Goal: Task Accomplishment & Management: Complete application form

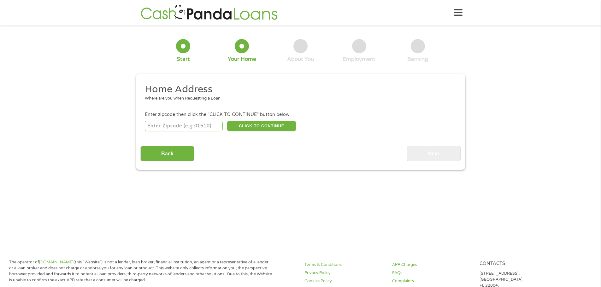
click at [192, 131] on input "number" at bounding box center [184, 126] width 78 height 11
type input "27105"
click at [250, 126] on button "CLICK TO CONTINUE" at bounding box center [261, 126] width 69 height 11
type input "27105"
type input "[PERSON_NAME]"
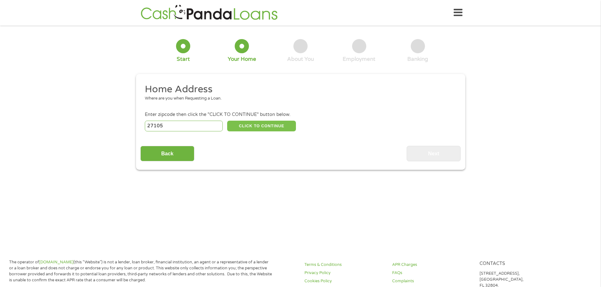
select select "[US_STATE]"
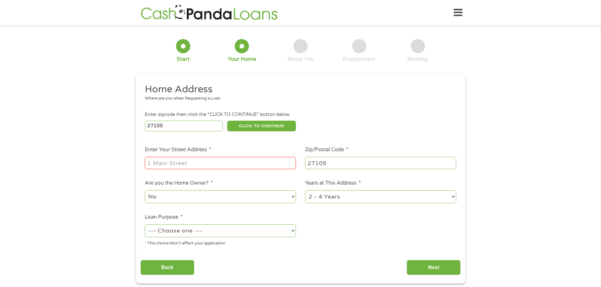
click at [185, 164] on input "Enter Your Street Address *" at bounding box center [220, 163] width 151 height 12
type input "[STREET_ADDRESS][PERSON_NAME]"
click at [354, 200] on select "1 Year or less 1 - 2 Years 2 - 4 Years Over 4 Years" at bounding box center [380, 197] width 151 height 13
select select "60months"
click at [305, 191] on select "1 Year or less 1 - 2 Years 2 - 4 Years Over 4 Years" at bounding box center [380, 197] width 151 height 13
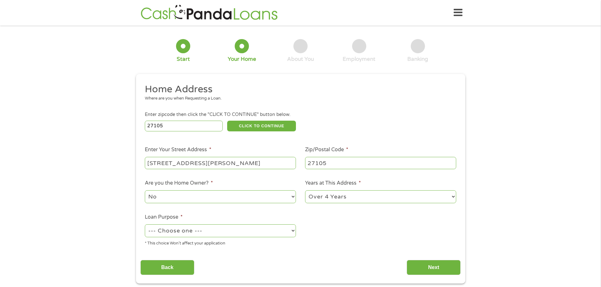
click at [242, 234] on select "--- Choose one --- Pay Bills Debt Consolidation Home Improvement Major Purchase…" at bounding box center [220, 231] width 151 height 13
select select "other"
click at [145, 225] on select "--- Choose one --- Pay Bills Debt Consolidation Home Improvement Major Purchase…" at bounding box center [220, 231] width 151 height 13
click at [436, 269] on input "Next" at bounding box center [434, 267] width 54 height 15
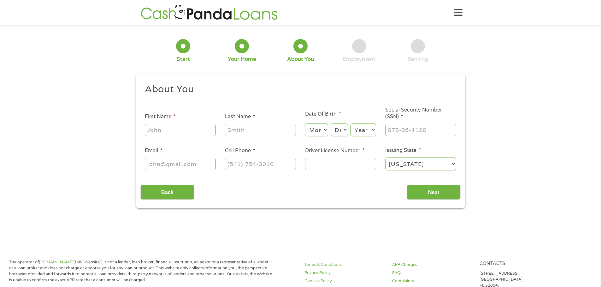
scroll to position [3, 3]
click at [168, 134] on input "First Name *" at bounding box center [180, 130] width 71 height 12
type input "[PERSON_NAME]"
click at [323, 132] on select "Month 1 2 3 4 5 6 7 8 9 10 11 12" at bounding box center [316, 130] width 23 height 13
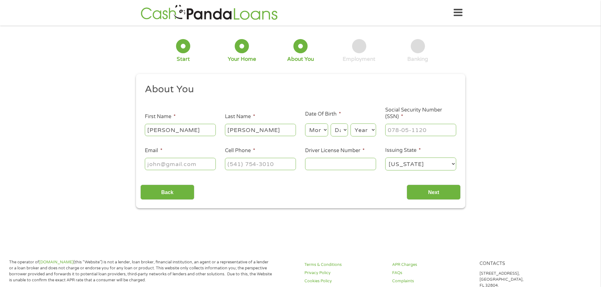
select select "12"
click at [305, 124] on select "Month 1 2 3 4 5 6 7 8 9 10 11 12" at bounding box center [316, 130] width 23 height 13
click at [344, 127] on select "Day 1 2 3 4 5 6 7 8 9 10 11 12 13 14 15 16 17 18 19 20 21 22 23 24 25 26 27 28 …" at bounding box center [339, 130] width 17 height 13
select select "11"
click at [331, 124] on select "Day 1 2 3 4 5 6 7 8 9 10 11 12 13 14 15 16 17 18 19 20 21 22 23 24 25 26 27 28 …" at bounding box center [339, 130] width 17 height 13
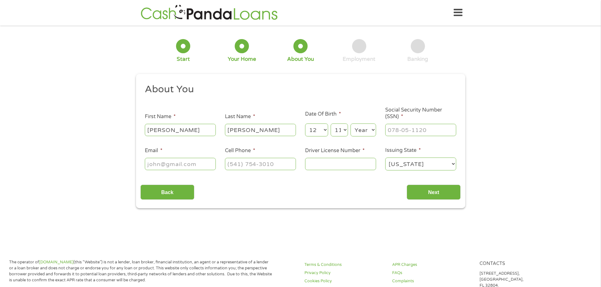
click at [370, 128] on select "Year [DATE] 2006 2005 2004 2003 2002 2001 2000 1999 1998 1997 1996 1995 1994 19…" at bounding box center [363, 130] width 26 height 13
select select "1988"
click at [350, 124] on select "Year [DATE] 2006 2005 2004 2003 2002 2001 2000 1999 1998 1997 1996 1995 1994 19…" at bounding box center [363, 130] width 26 height 13
click at [404, 131] on input "___-__-____" at bounding box center [420, 130] width 71 height 12
type input "241-61-9870"
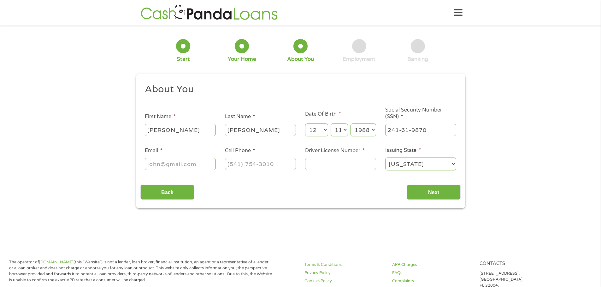
click at [157, 166] on input "Email *" at bounding box center [180, 164] width 71 height 12
type input "[EMAIL_ADDRESS][DOMAIN_NAME]"
click at [253, 166] on input "(___) ___-____" at bounding box center [260, 164] width 71 height 12
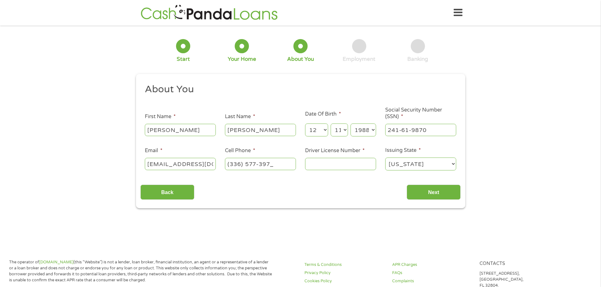
type input "[PHONE_NUMBER]"
click at [318, 165] on input "Driver License Number *" at bounding box center [340, 164] width 71 height 12
type input "21888757"
click at [444, 197] on input "Next" at bounding box center [434, 192] width 54 height 15
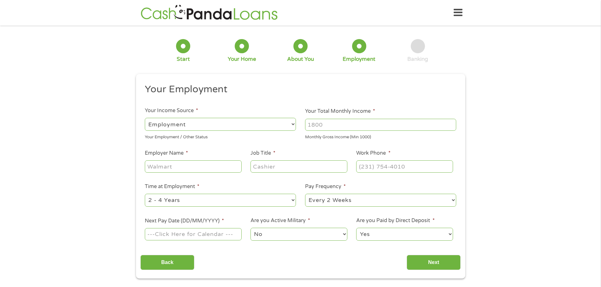
scroll to position [3, 3]
click at [340, 128] on input "Your Total Monthly Income *" at bounding box center [380, 125] width 151 height 12
click at [332, 127] on input "Your Total Monthly Income *" at bounding box center [380, 125] width 151 height 12
type input "2400"
click at [211, 163] on input "Employer Name *" at bounding box center [193, 167] width 97 height 12
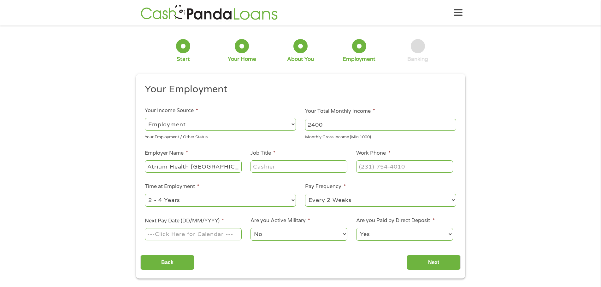
type input "Atrium Health [GEOGRAPHIC_DATA]"
click at [262, 166] on input "Job Title *" at bounding box center [298, 167] width 97 height 12
type input "Patient Service Rep"
click at [369, 162] on input "(___) ___-____" at bounding box center [404, 167] width 97 height 12
type input "[PHONE_NUMBER]"
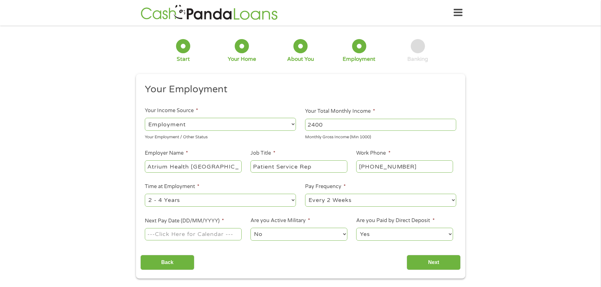
click at [281, 204] on select "--- Choose one --- 1 Year or less 1 - 2 Years 2 - 4 Years Over 4 Years" at bounding box center [220, 200] width 151 height 13
select select "60months"
click at [145, 194] on select "--- Choose one --- 1 Year or less 1 - 2 Years 2 - 4 Years Over 4 Years" at bounding box center [220, 200] width 151 height 13
click at [205, 235] on input "Next Pay Date (DD/MM/YYYY) *" at bounding box center [193, 234] width 97 height 12
type input "[DATE]"
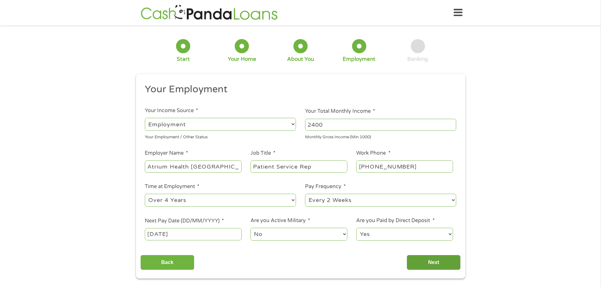
click at [436, 262] on input "Next" at bounding box center [434, 262] width 54 height 15
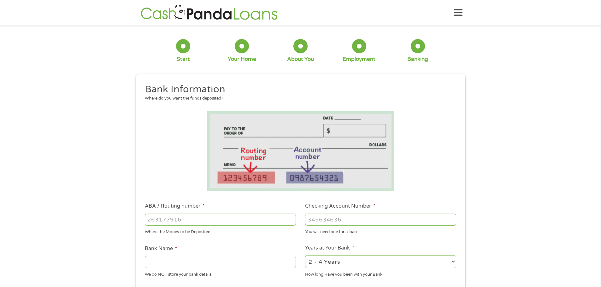
click at [185, 220] on input "ABA / Routing number *" at bounding box center [220, 220] width 151 height 12
type input "253177049"
type input "STATE EMPLOYEES CREDIT UNION"
type input "253177049"
click at [338, 219] on input "Checking Account Number *" at bounding box center [380, 220] width 151 height 12
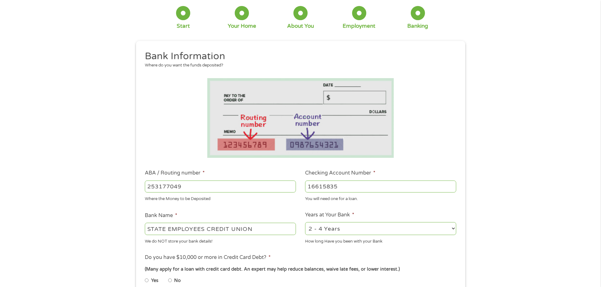
scroll to position [95, 0]
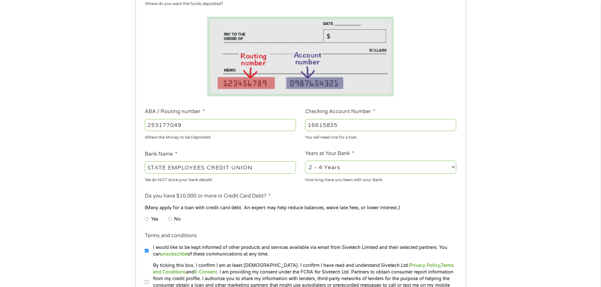
type input "16615835"
click at [340, 168] on select "2 - 4 Years 6 - 12 Months 1 - 2 Years Over 4 Years" at bounding box center [380, 167] width 151 height 13
select select "60months"
click at [305, 161] on select "2 - 4 Years 6 - 12 Months 1 - 2 Years Over 4 Years" at bounding box center [380, 167] width 151 height 13
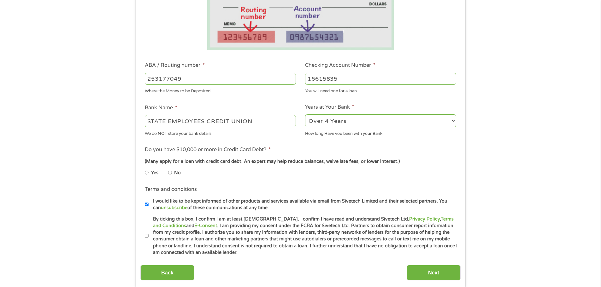
scroll to position [158, 0]
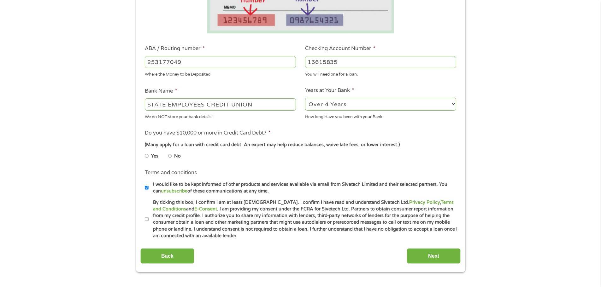
click at [170, 157] on input "No" at bounding box center [170, 156] width 4 height 10
radio input "true"
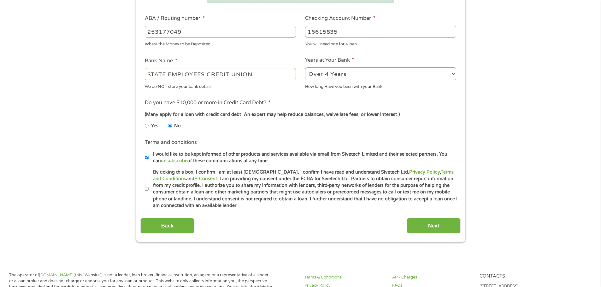
scroll to position [221, 0]
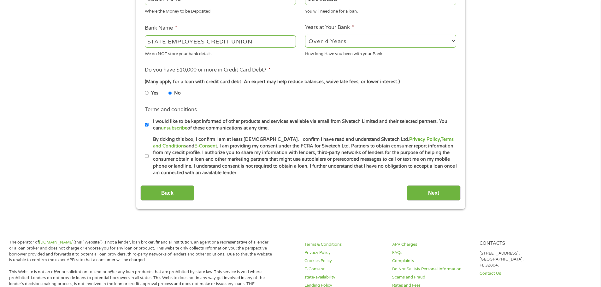
click at [149, 156] on label "By ticking this box, I confirm I am at least [DEMOGRAPHIC_DATA]. I confirm I ha…" at bounding box center [303, 156] width 309 height 40
click at [149, 156] on input "By ticking this box, I confirm I am at least [DEMOGRAPHIC_DATA]. I confirm I ha…" at bounding box center [147, 156] width 4 height 10
checkbox input "true"
click at [419, 190] on input "Next" at bounding box center [434, 192] width 54 height 15
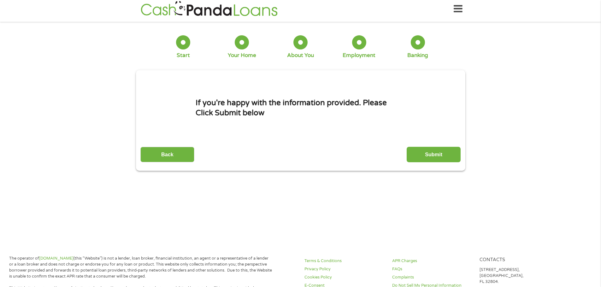
scroll to position [0, 0]
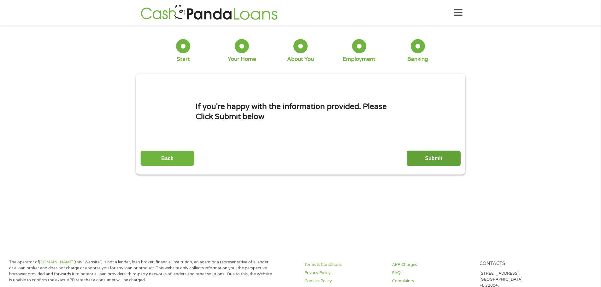
click at [442, 160] on input "Submit" at bounding box center [434, 158] width 54 height 15
